Goal: Transaction & Acquisition: Purchase product/service

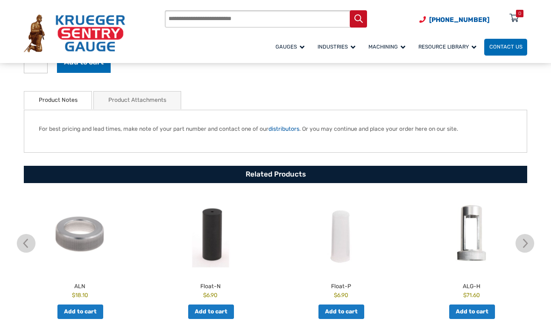
scroll to position [390, 0]
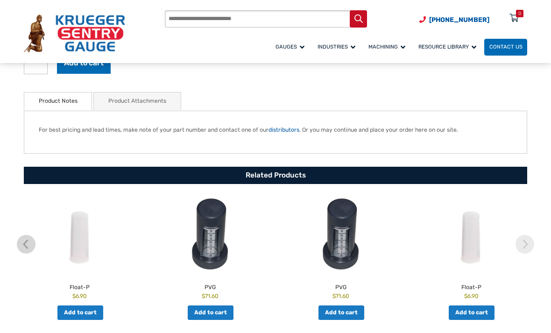
click at [0, 0] on span "Miscellaneous Repair Parts" at bounding box center [0, 0] width 0 height 0
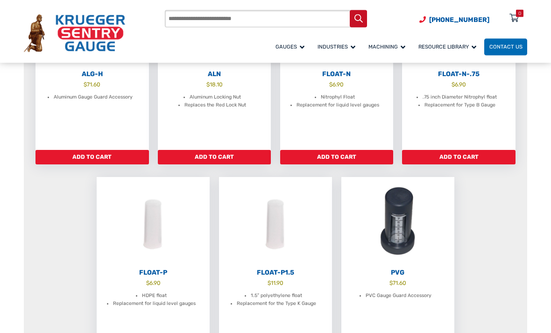
scroll to position [250, 0]
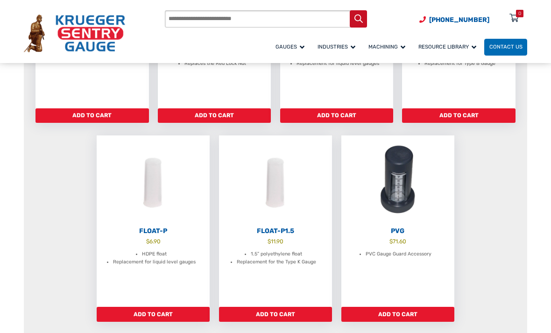
click at [405, 168] on img at bounding box center [397, 180] width 113 height 90
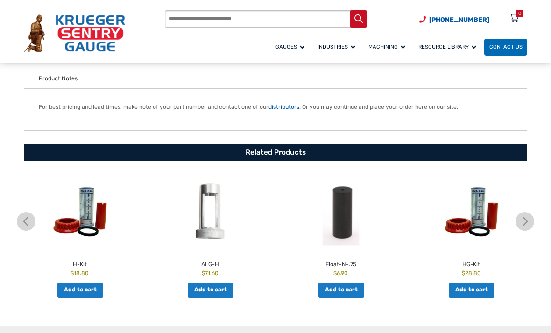
scroll to position [335, 0]
click at [79, 226] on img at bounding box center [80, 213] width 126 height 78
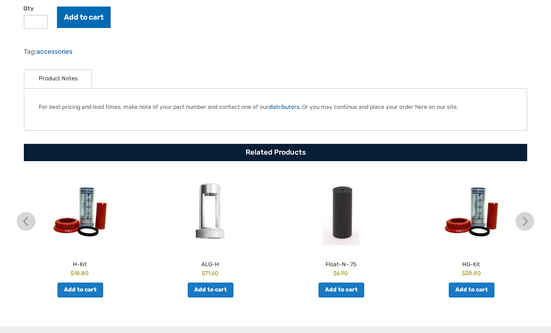
scroll to position [365, 0]
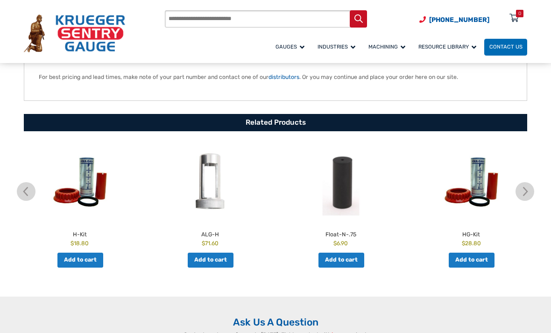
click at [476, 178] on img at bounding box center [472, 182] width 126 height 78
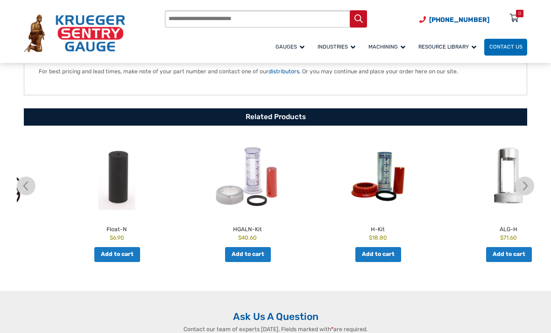
scroll to position [397, 0]
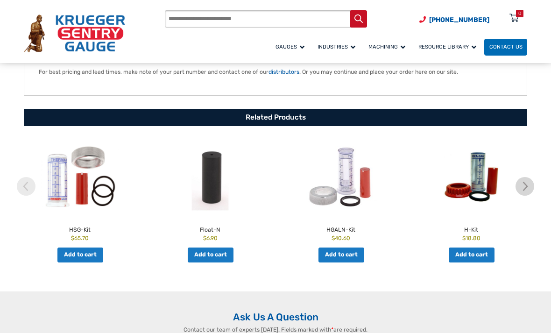
click at [77, 229] on h2 "HSG-Kit" at bounding box center [80, 228] width 126 height 12
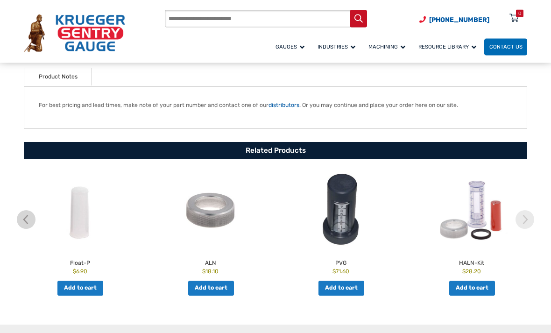
scroll to position [370, 0]
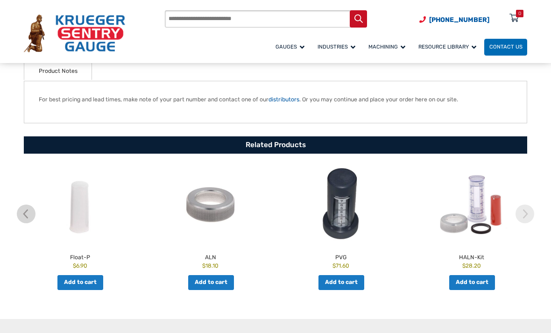
click at [524, 210] on img at bounding box center [525, 214] width 19 height 19
click at [487, 207] on img at bounding box center [472, 205] width 126 height 78
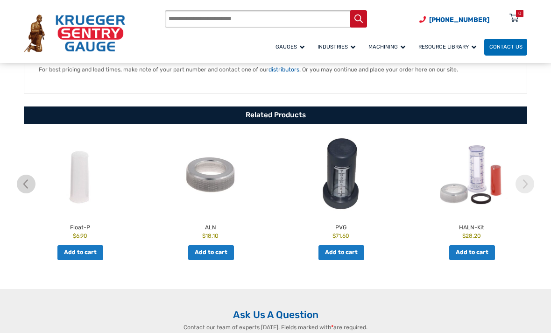
click at [529, 185] on img at bounding box center [525, 184] width 19 height 19
click at [522, 181] on img at bounding box center [525, 184] width 19 height 19
click at [526, 180] on img at bounding box center [525, 184] width 19 height 19
click at [27, 183] on img at bounding box center [26, 184] width 19 height 19
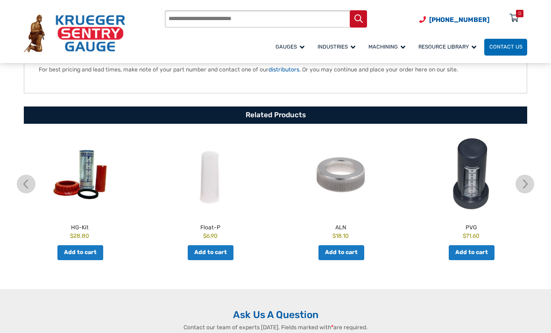
click at [77, 194] on img at bounding box center [80, 175] width 126 height 78
click at [524, 183] on img at bounding box center [525, 184] width 19 height 19
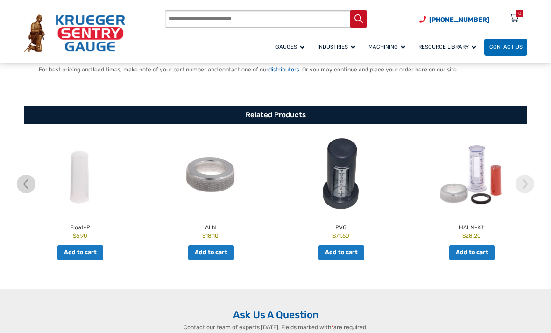
click at [28, 182] on img at bounding box center [26, 184] width 19 height 19
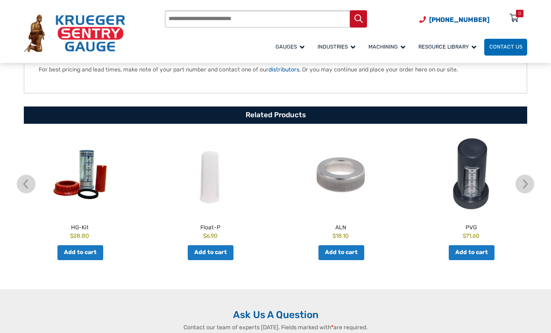
click at [27, 181] on img at bounding box center [26, 184] width 19 height 19
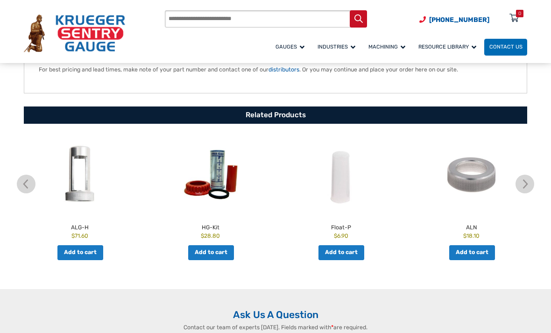
click at [25, 180] on img at bounding box center [26, 184] width 19 height 19
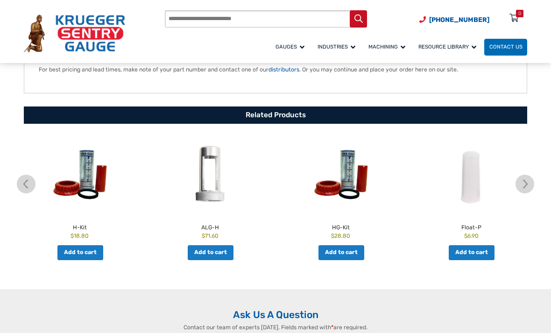
click at [82, 192] on img at bounding box center [80, 175] width 126 height 78
click at [24, 183] on img at bounding box center [26, 184] width 19 height 19
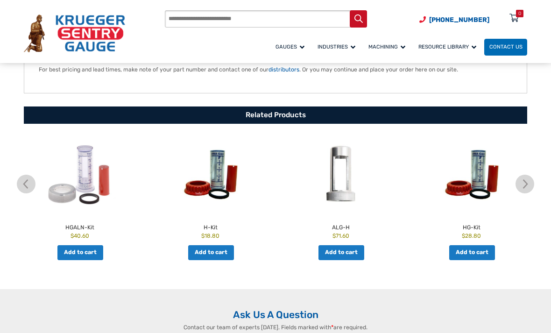
click at [74, 188] on img at bounding box center [80, 175] width 126 height 78
click at [24, 181] on img at bounding box center [26, 184] width 19 height 19
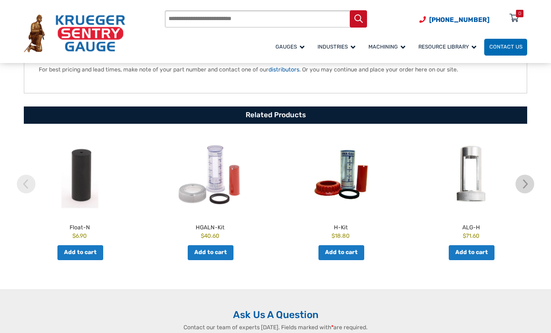
click at [27, 182] on img at bounding box center [26, 184] width 19 height 19
click at [28, 183] on img at bounding box center [26, 184] width 19 height 19
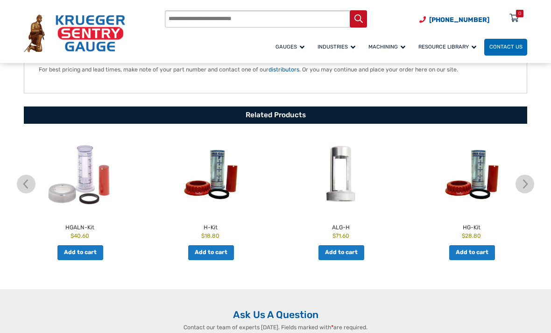
click at [80, 188] on img at bounding box center [80, 175] width 126 height 78
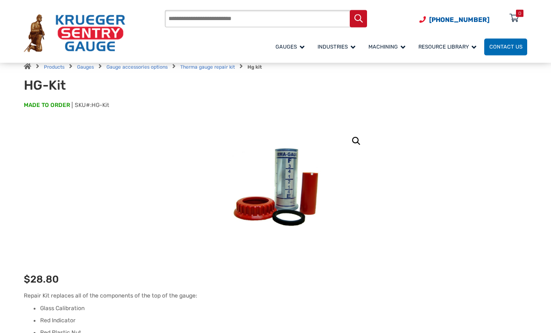
scroll to position [31, 0]
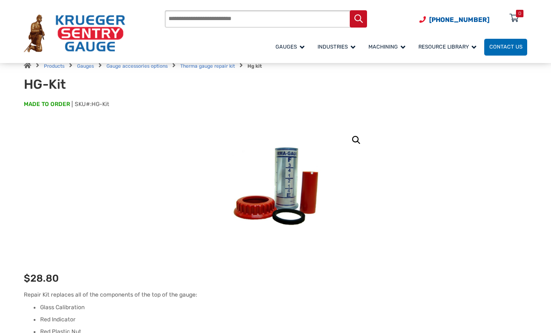
click at [357, 141] on link "🔍" at bounding box center [356, 140] width 17 height 17
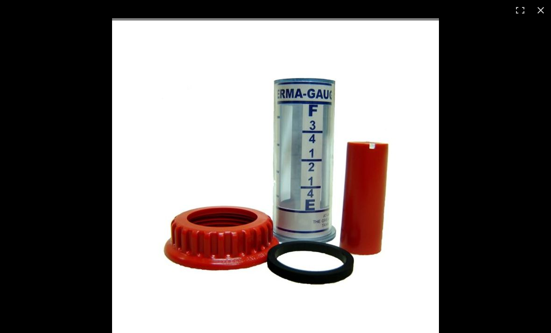
click at [532, 11] on button "Close (Esc)" at bounding box center [541, 10] width 21 height 21
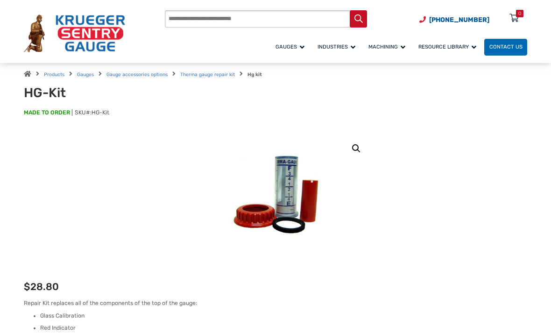
scroll to position [24, 0]
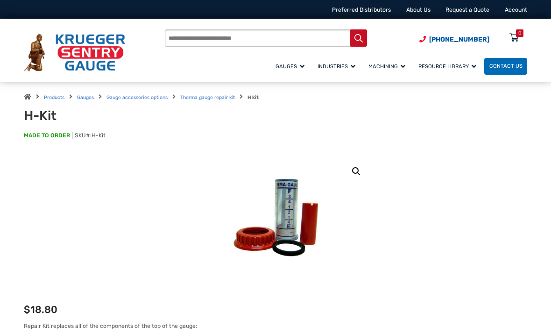
scroll to position [7, 0]
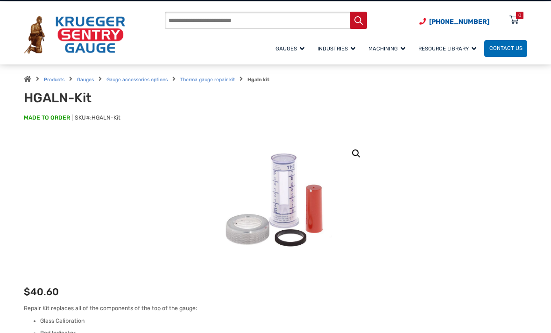
scroll to position [17, 0]
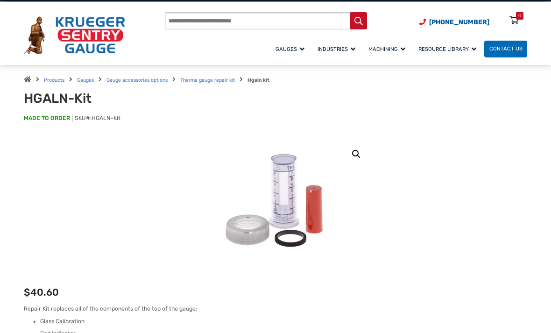
click at [355, 152] on link "🔍" at bounding box center [356, 154] width 17 height 17
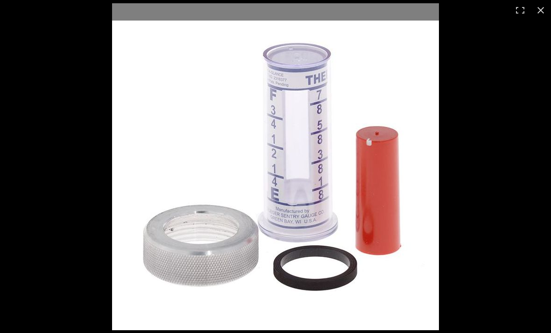
click at [541, 11] on button "Close (Esc)" at bounding box center [541, 10] width 21 height 21
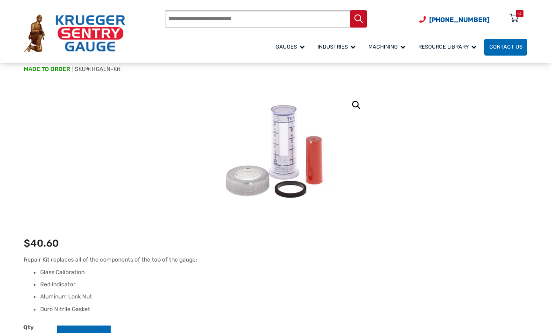
scroll to position [0, 0]
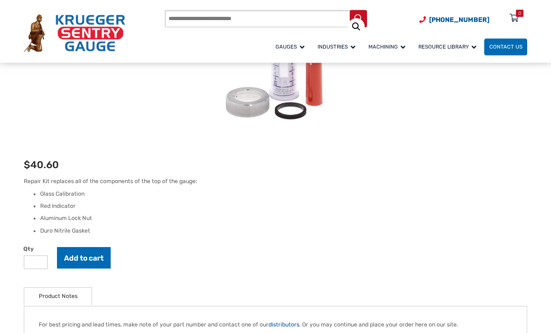
scroll to position [145, 0]
click at [80, 255] on button "Add to cart" at bounding box center [84, 257] width 54 height 21
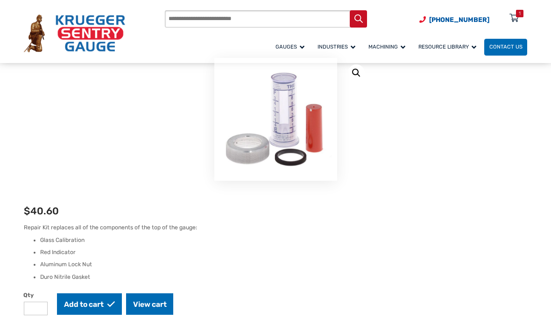
scroll to position [18, 0]
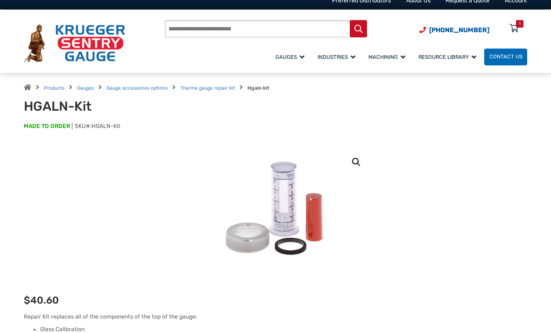
click at [0, 0] on span "At a Glance Gauge (Type D) Repair Kit" at bounding box center [0, 0] width 0 height 0
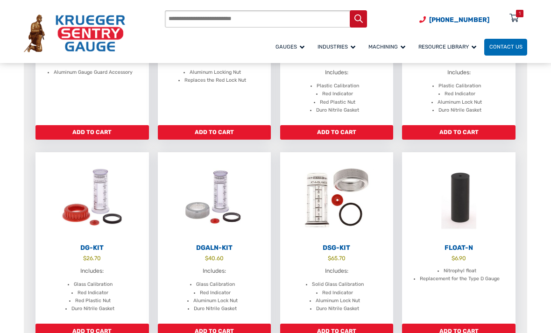
scroll to position [229, 0]
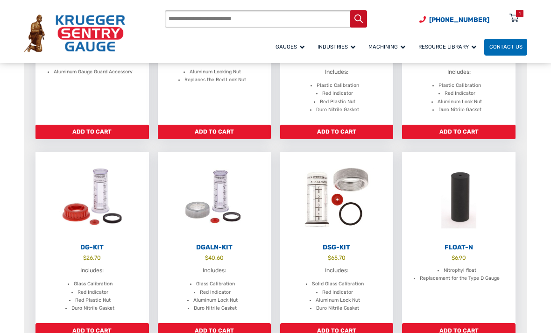
click at [328, 182] on img at bounding box center [336, 197] width 113 height 90
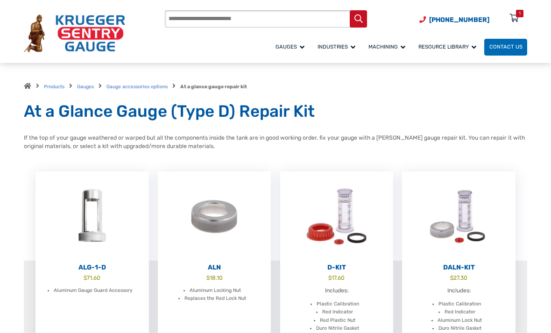
scroll to position [0, 0]
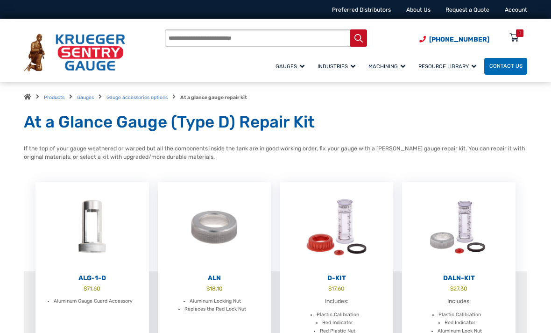
click at [0, 0] on span "Barrel Gauge (Type B) Repair Kit" at bounding box center [0, 0] width 0 height 0
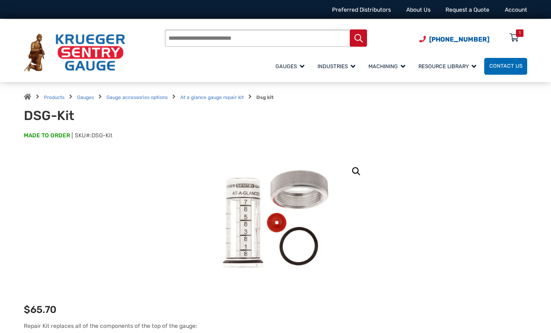
click at [359, 163] on link "🔍" at bounding box center [356, 171] width 17 height 17
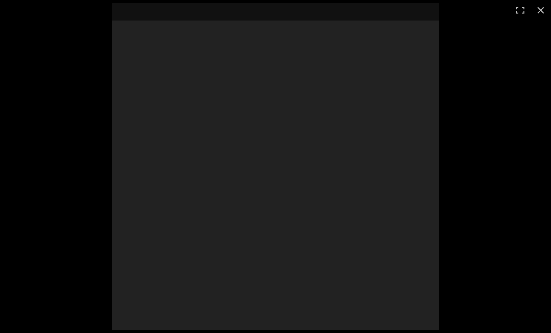
scroll to position [17, 0]
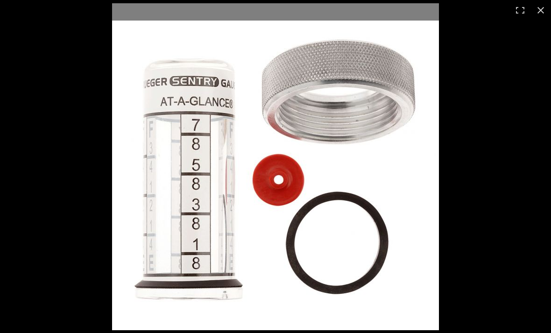
click at [536, 8] on button "Close (Esc)" at bounding box center [541, 10] width 21 height 21
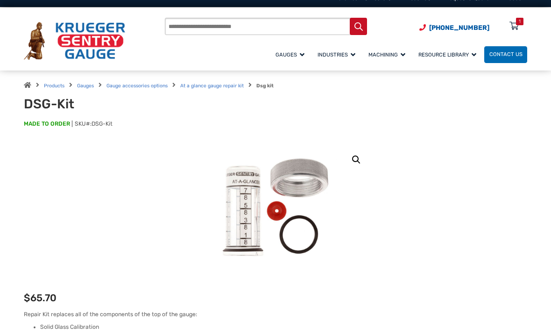
scroll to position [0, 0]
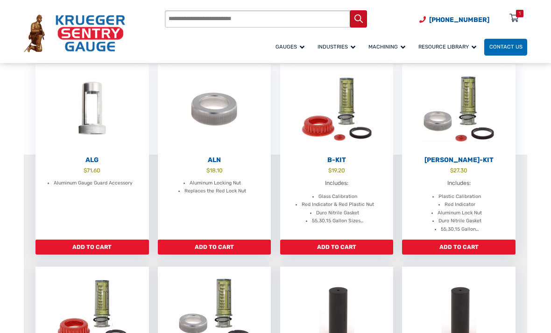
scroll to position [118, 0]
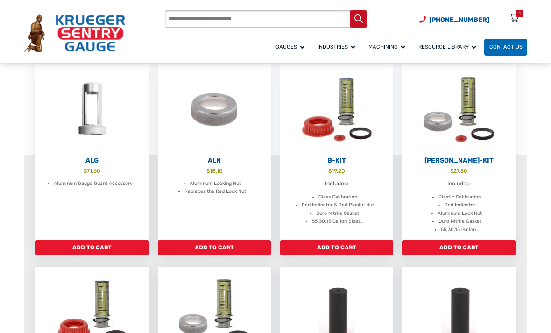
click at [361, 110] on img at bounding box center [336, 109] width 113 height 90
click at [0, 0] on span "Therma Gauge (Type H) Repair Kit" at bounding box center [0, 0] width 0 height 0
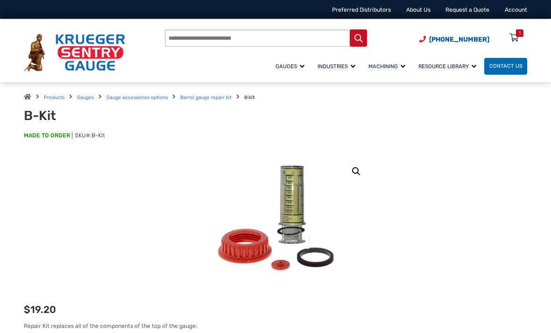
click at [360, 169] on link "🔍" at bounding box center [356, 171] width 17 height 17
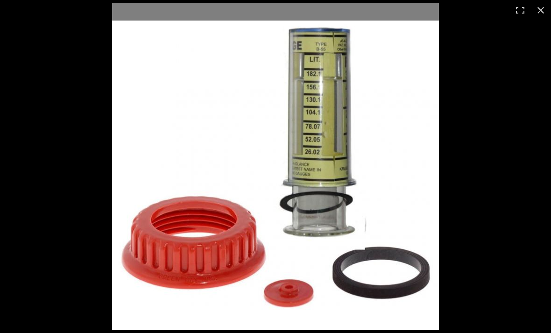
click at [538, 11] on button "Close (Esc)" at bounding box center [541, 10] width 21 height 21
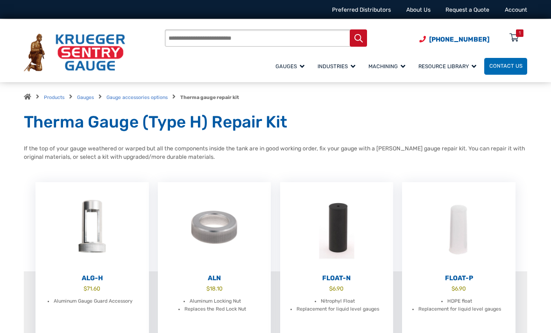
click at [0, 0] on span "Leak Gauge (Type K) Repair Kit" at bounding box center [0, 0] width 0 height 0
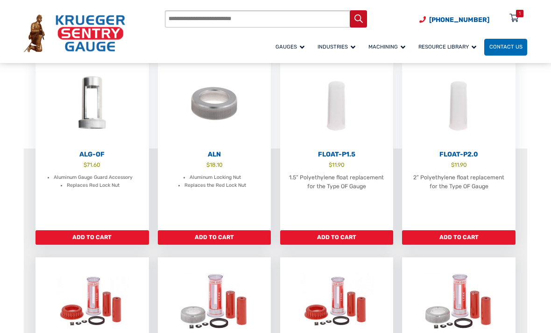
scroll to position [120, 0]
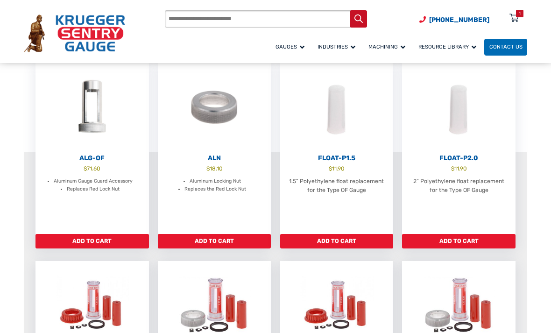
click at [0, 0] on span "At A Glance (Type D)" at bounding box center [0, 0] width 0 height 0
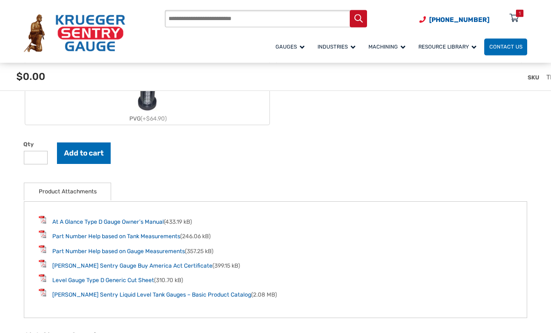
scroll to position [1033, 0]
click at [65, 234] on link "Part Number Help based on Tank Measurements" at bounding box center [116, 236] width 128 height 7
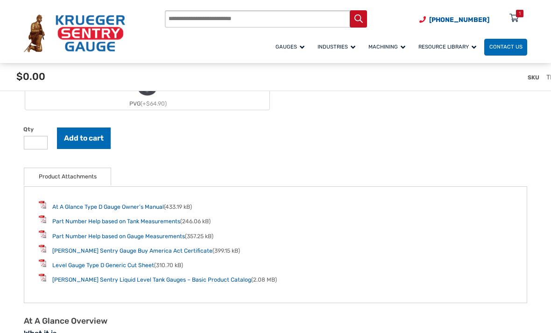
click at [71, 234] on link "Part Number Help based on Gauge Measurements" at bounding box center [118, 236] width 133 height 7
click at [71, 262] on link "Level Gauge Type D Generic Cut Sheet" at bounding box center [103, 265] width 102 height 7
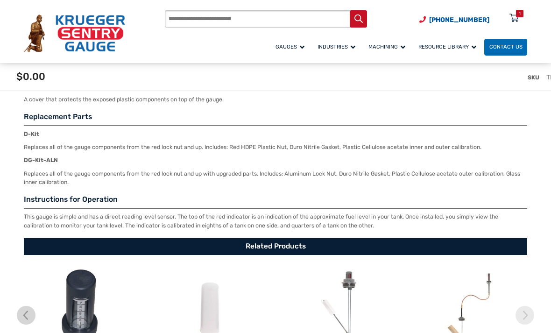
scroll to position [1410, 0]
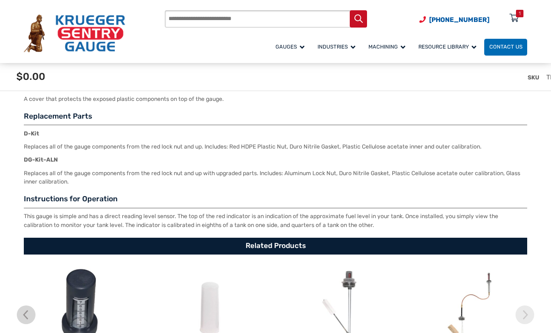
click at [418, 195] on h3 "Instructions for Operation" at bounding box center [275, 201] width 503 height 14
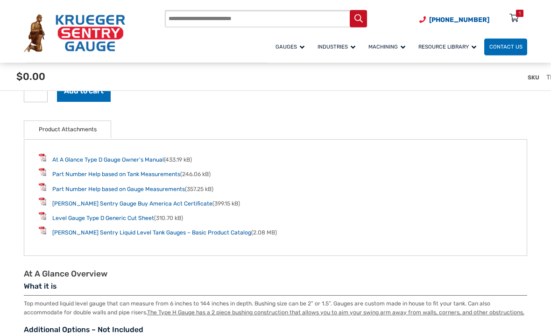
scroll to position [1095, 0]
click at [0, 0] on span "Petroleum" at bounding box center [0, 0] width 0 height 0
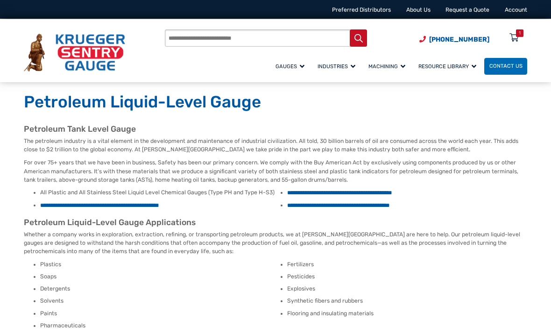
click at [0, 0] on span "Customization For Gauges" at bounding box center [0, 0] width 0 height 0
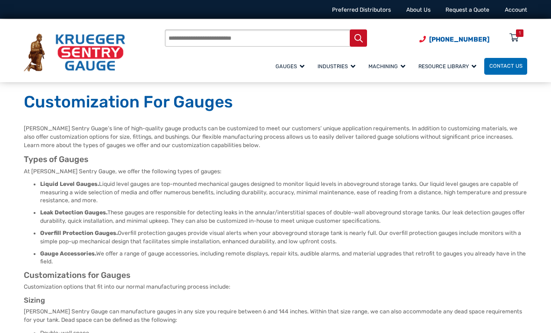
click at [403, 155] on h2 "Types of Gauges" at bounding box center [275, 160] width 503 height 10
click at [0, 0] on span "At a Glance Gauge (Type D) Repair Kit" at bounding box center [0, 0] width 0 height 0
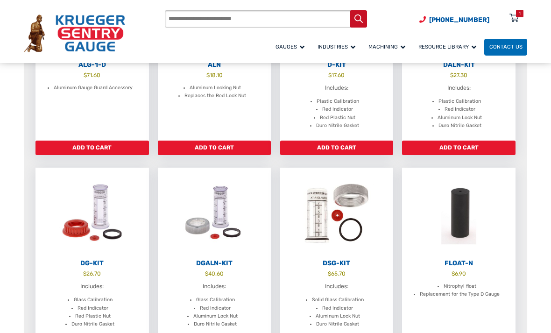
scroll to position [214, 0]
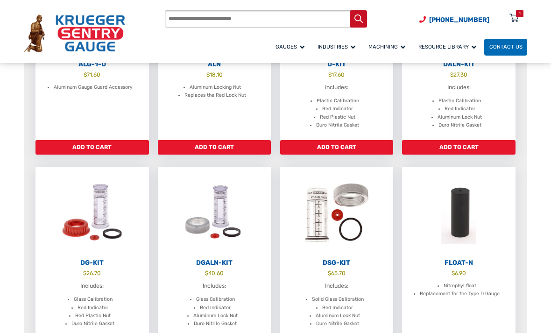
click at [78, 214] on img at bounding box center [91, 212] width 113 height 90
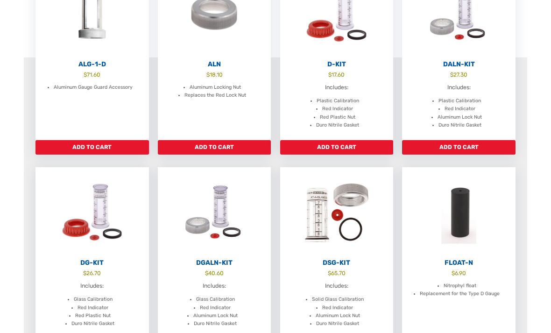
scroll to position [244, 0]
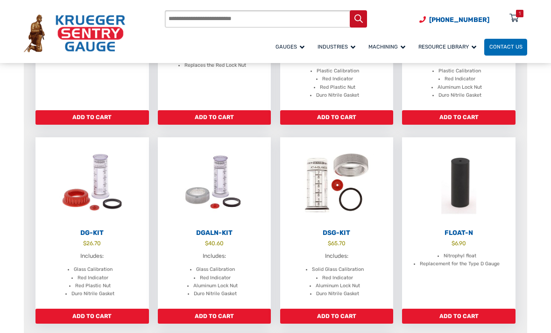
click at [219, 186] on img at bounding box center [214, 182] width 113 height 90
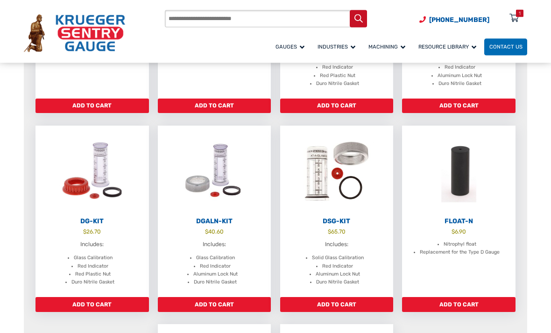
scroll to position [255, 0]
click at [513, 18] on icon at bounding box center [514, 18] width 9 height 15
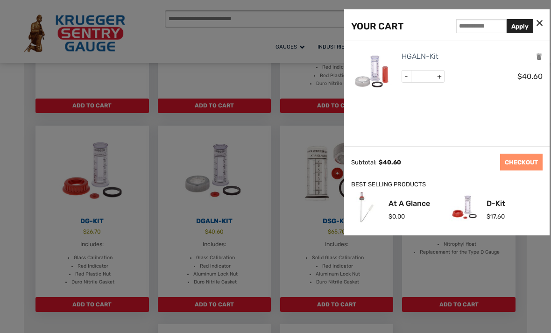
click at [534, 17] on div "YOUR CART Apply" at bounding box center [446, 25] width 205 height 32
click at [49, 203] on div at bounding box center [275, 166] width 551 height 333
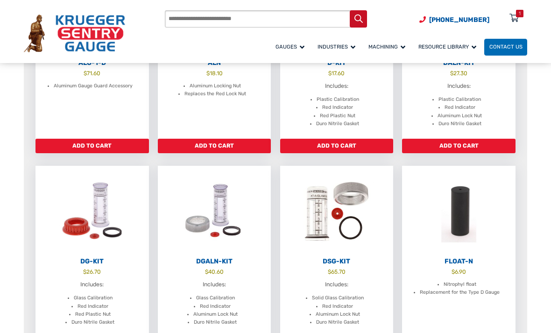
scroll to position [208, 0]
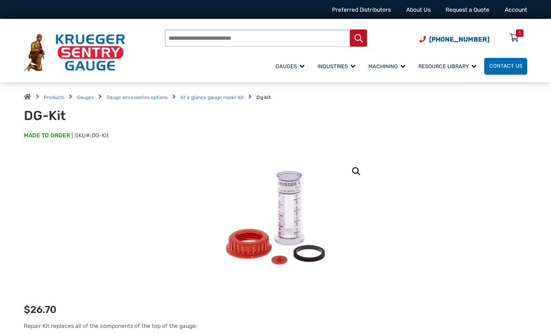
click at [355, 174] on link "🔍" at bounding box center [356, 171] width 17 height 17
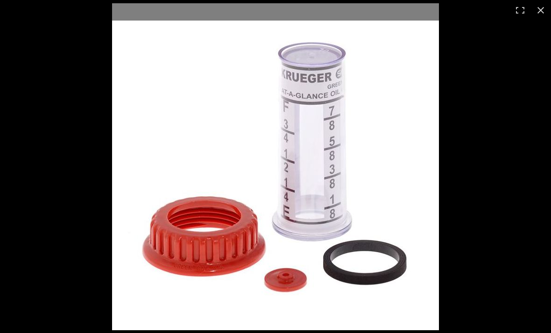
click at [539, 8] on button "Close (Esc)" at bounding box center [541, 10] width 21 height 21
